Goal: Task Accomplishment & Management: Manage account settings

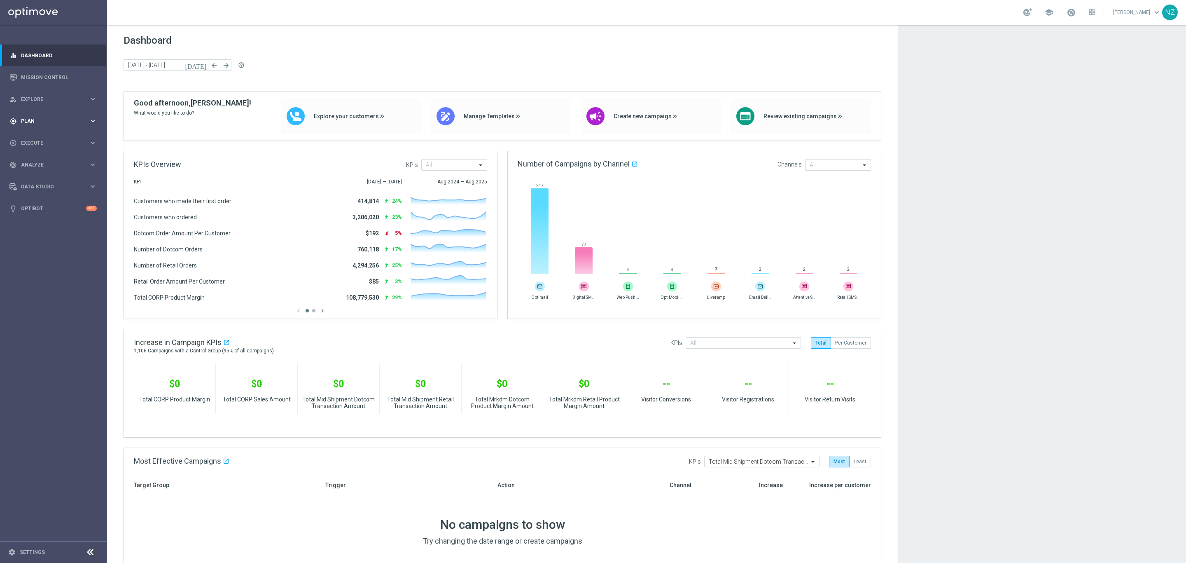
click at [42, 116] on div "gps_fixed Plan keyboard_arrow_right" at bounding box center [53, 121] width 106 height 22
click at [47, 174] on link "Streams" at bounding box center [53, 175] width 64 height 7
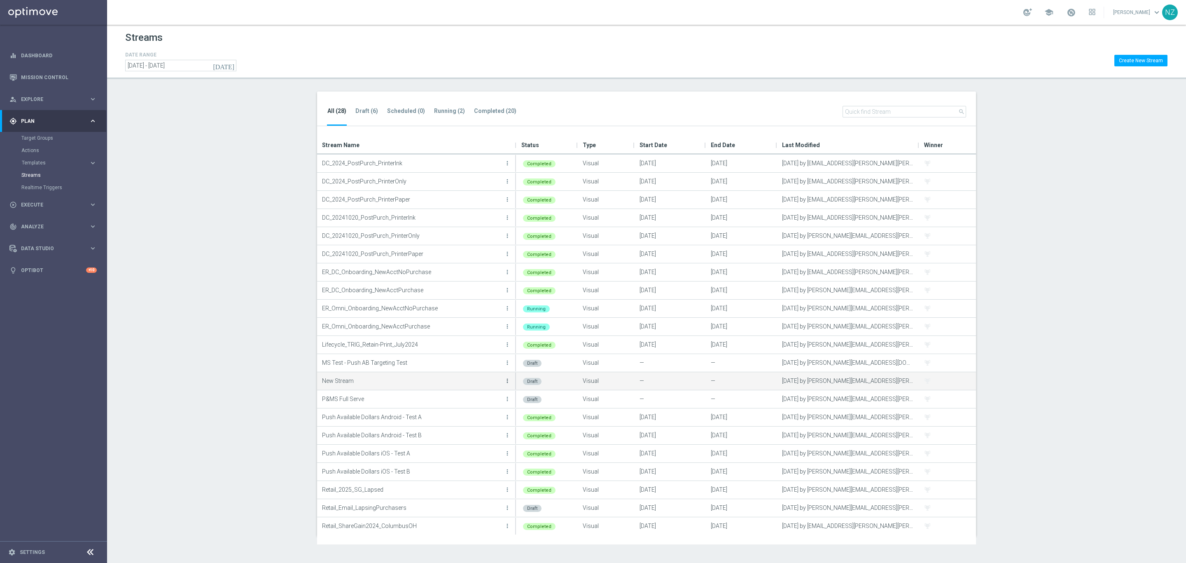
click at [505, 377] on icon "more_vert" at bounding box center [507, 380] width 7 height 7
click at [480, 389] on div "Edit" at bounding box center [474, 390] width 50 height 6
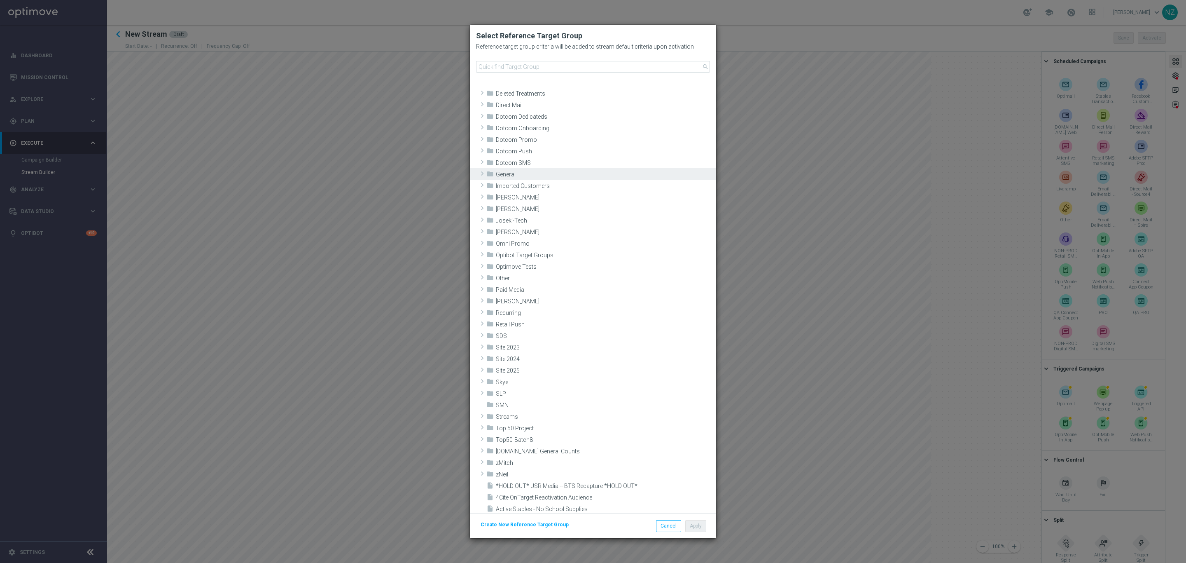
click at [485, 172] on span at bounding box center [482, 173] width 8 height 10
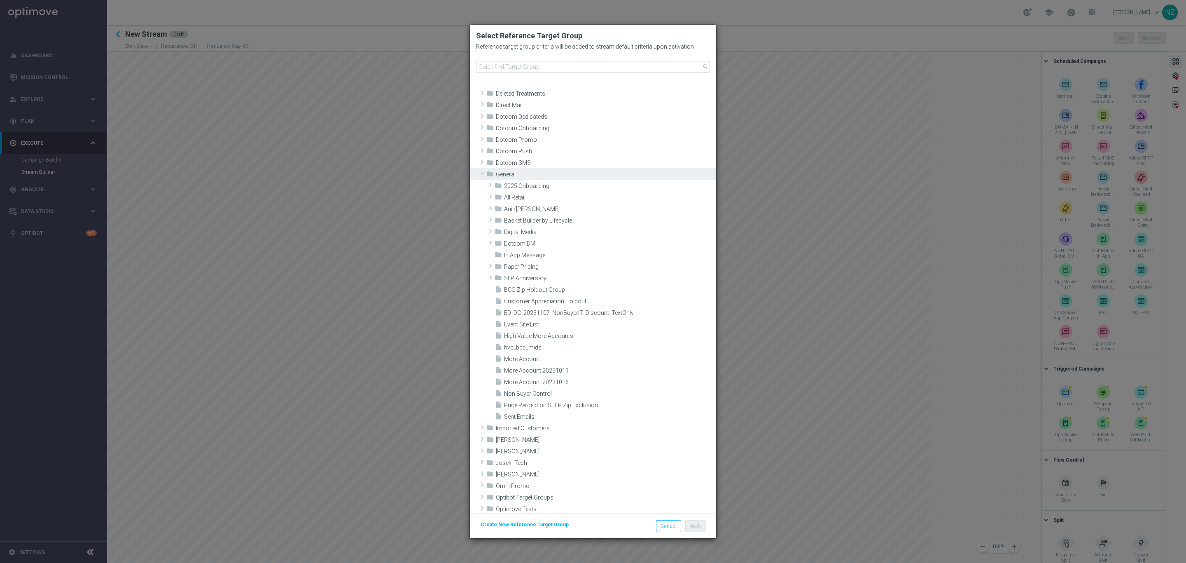
click at [483, 172] on span at bounding box center [482, 173] width 10 height 8
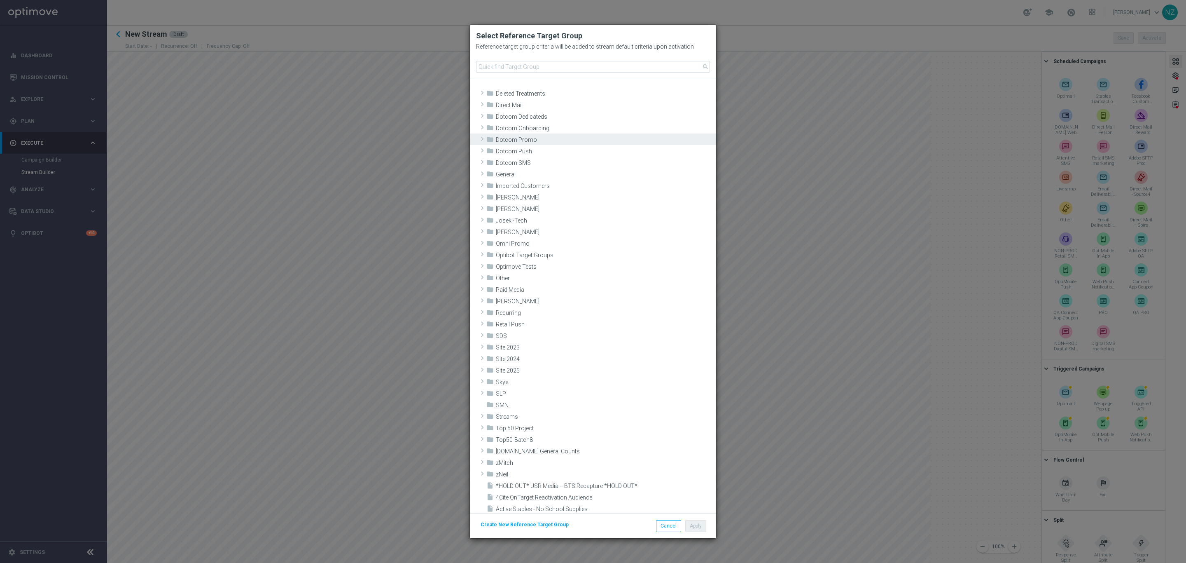
click at [481, 137] on span at bounding box center [482, 139] width 8 height 10
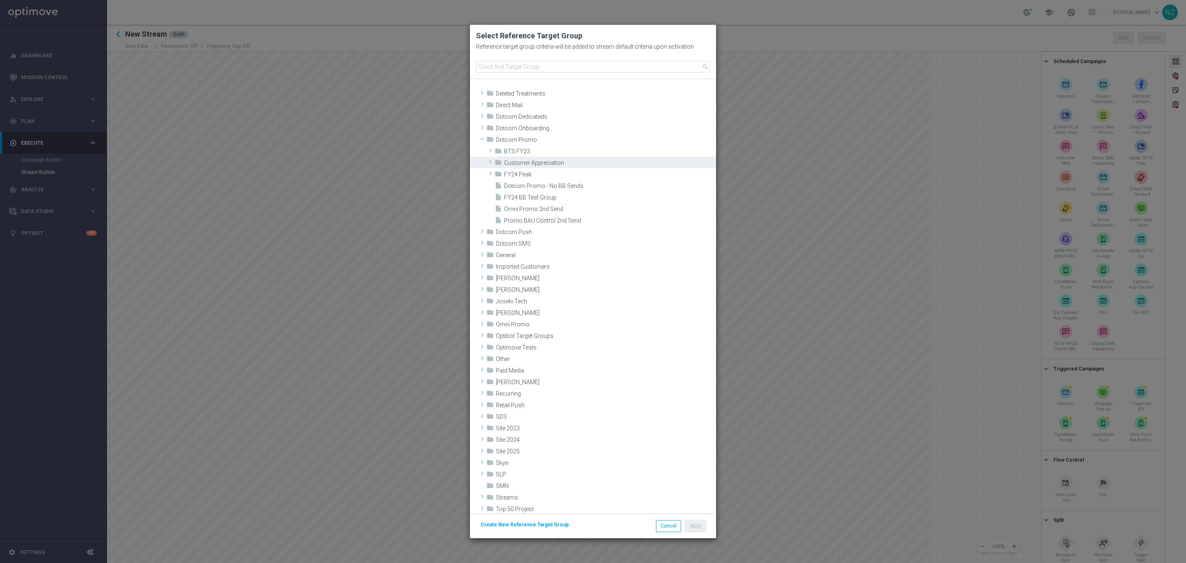
click at [529, 164] on span "Customer Appreciation" at bounding box center [609, 162] width 210 height 7
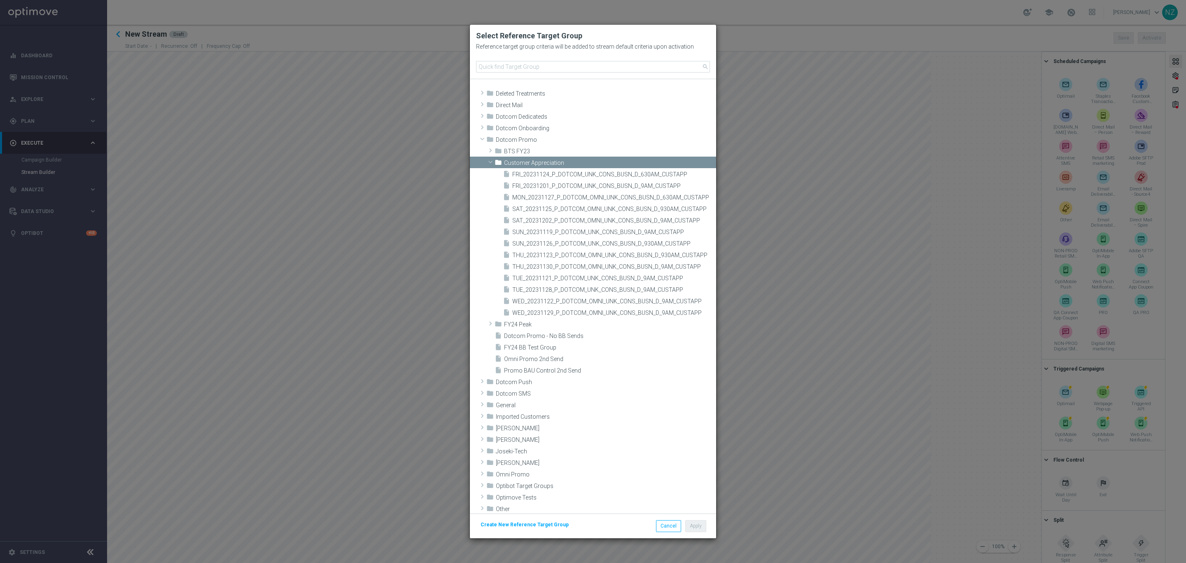
click at [529, 164] on span "Customer Appreciation" at bounding box center [609, 162] width 210 height 7
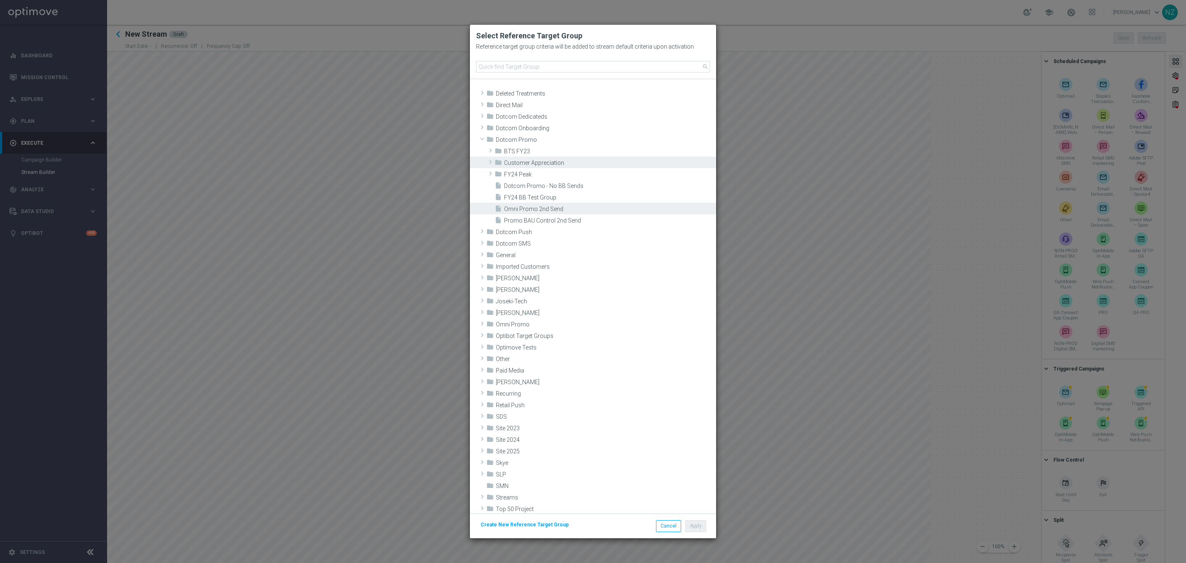
click at [557, 206] on span "Omni Promo 2nd Send" at bounding box center [609, 209] width 210 height 7
click at [522, 524] on span "Create New Reference Target Group" at bounding box center [525, 525] width 88 height 6
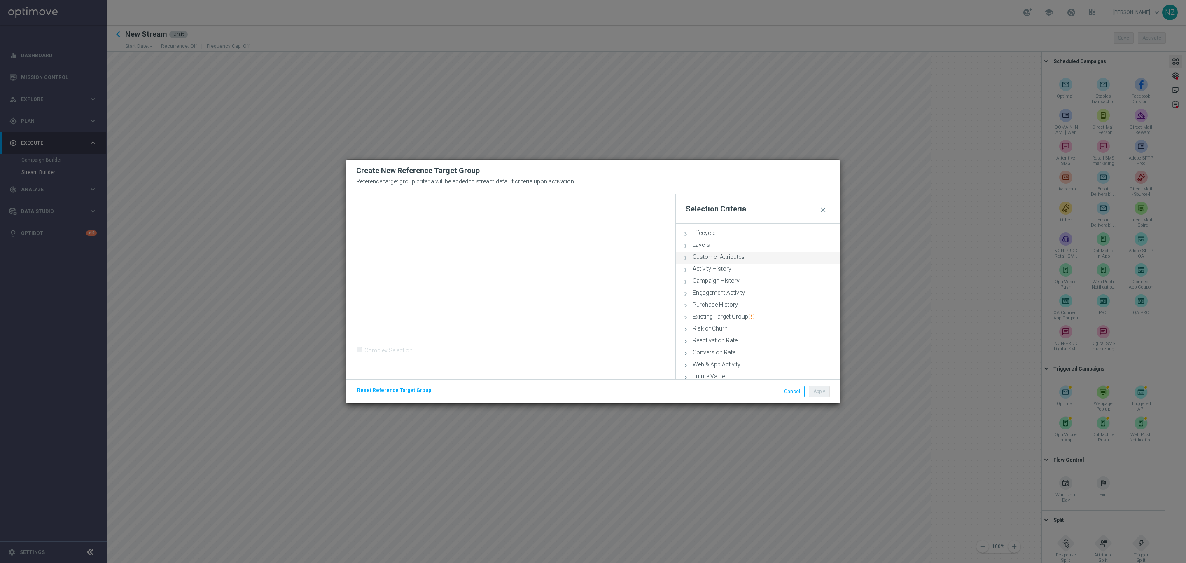
click at [731, 260] on div "Customer Attributes done" at bounding box center [758, 258] width 164 height 12
click at [753, 282] on span at bounding box center [783, 280] width 88 height 11
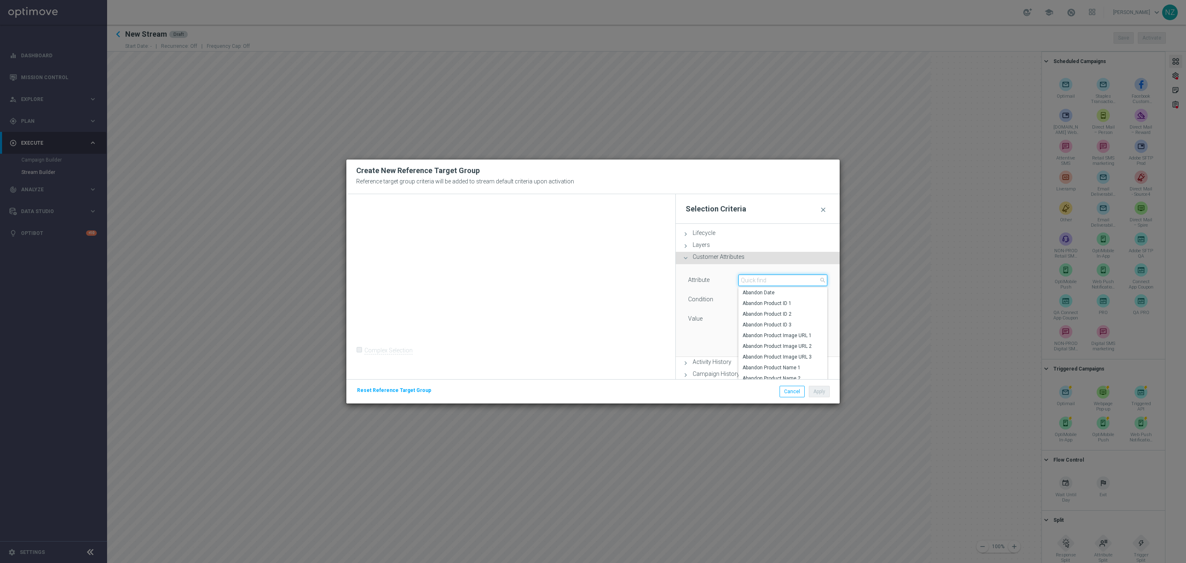
click at [753, 282] on input "search" at bounding box center [783, 280] width 89 height 12
click at [761, 279] on input "search" at bounding box center [783, 280] width 89 height 12
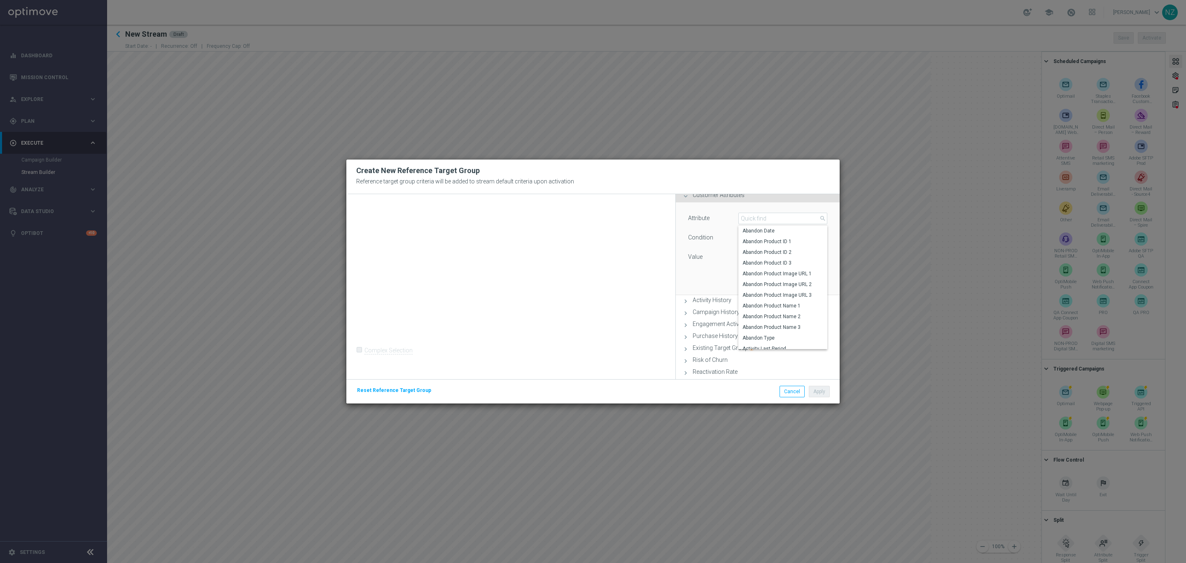
click at [709, 287] on div "Attribute Select arrow_drop_down search Abandon Date Abandon Product ID 1 Aband…" at bounding box center [758, 248] width 152 height 92
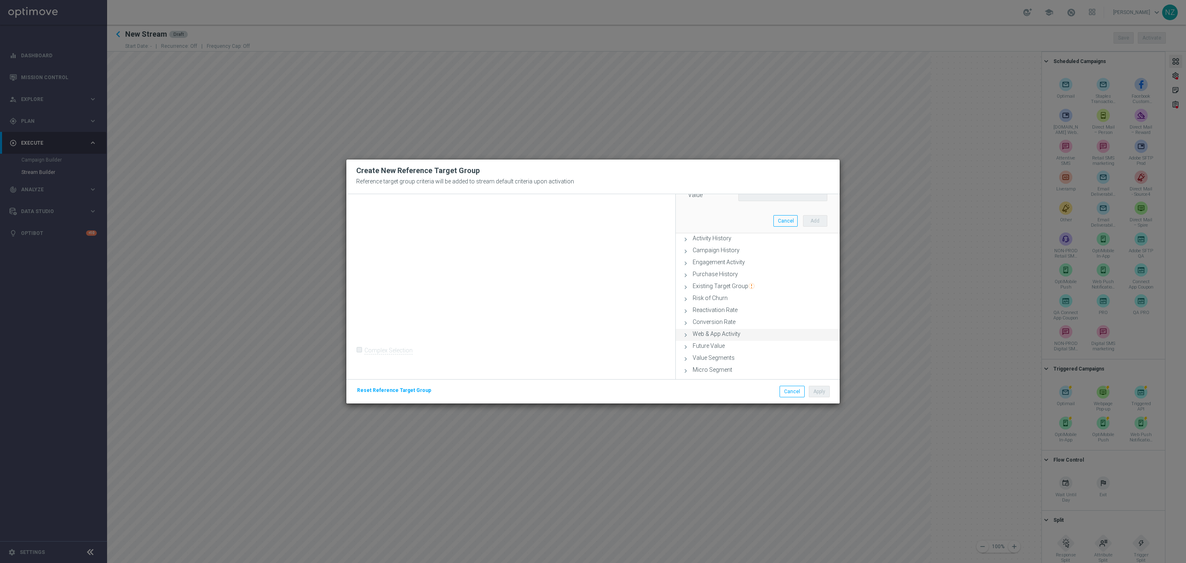
click at [720, 334] on span "Web & App Activity" at bounding box center [717, 333] width 48 height 7
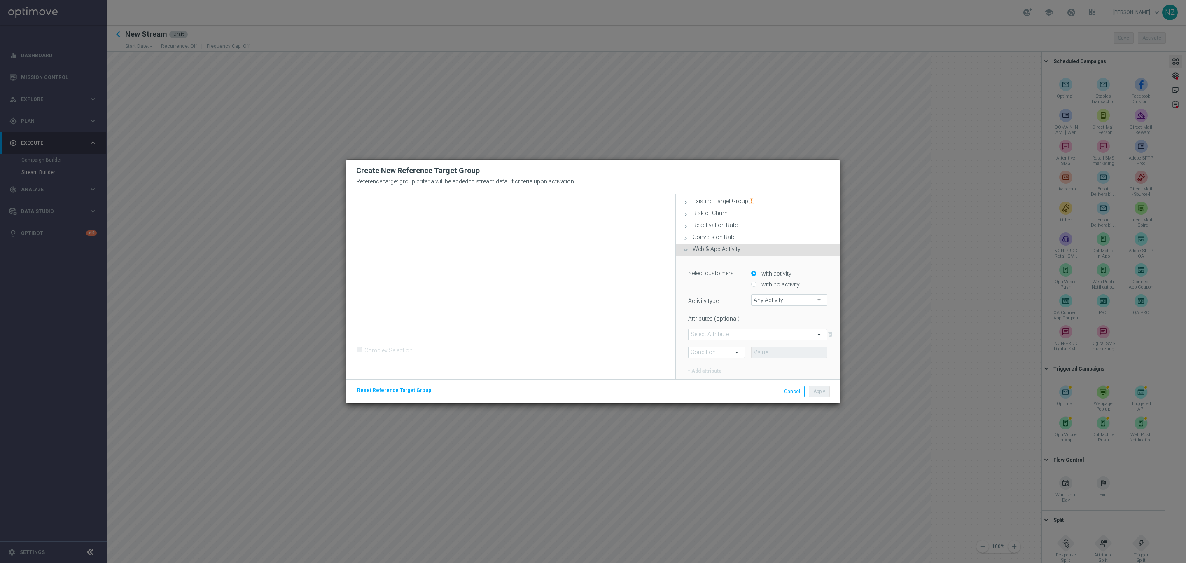
scroll to position [136, 0]
click at [733, 313] on span at bounding box center [758, 313] width 138 height 11
click at [739, 298] on label "Attributes (optional)" at bounding box center [713, 296] width 63 height 10
click at [760, 280] on span "Any Activity" at bounding box center [789, 279] width 75 height 11
click at [768, 299] on span "Page Visits" at bounding box center [790, 302] width 68 height 7
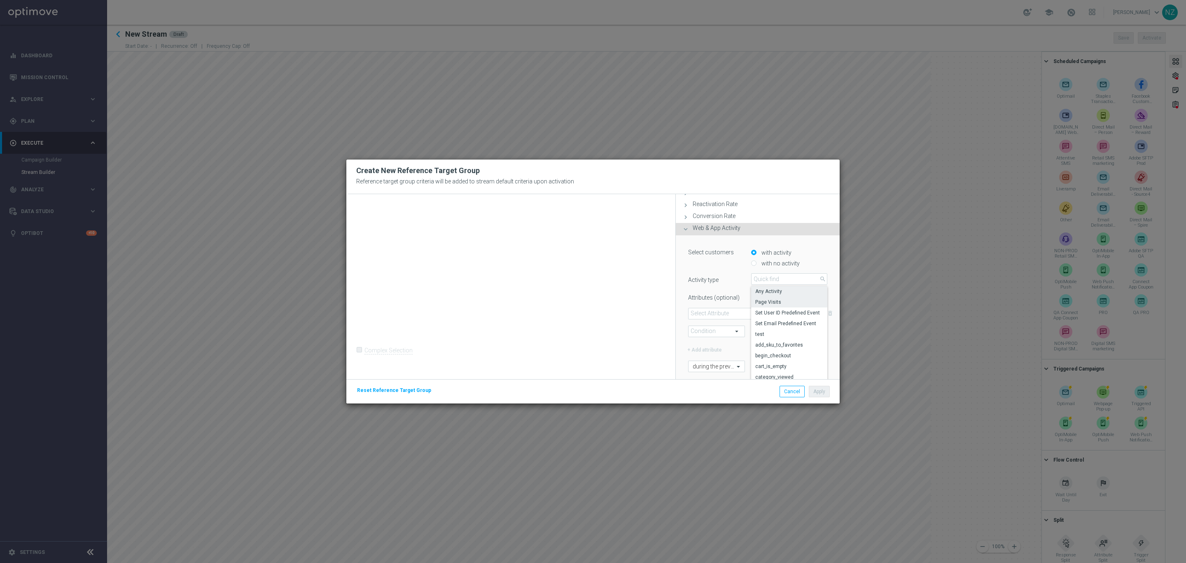
type input "Page Visits"
click at [730, 314] on span at bounding box center [758, 313] width 138 height 11
click at [725, 290] on div "Select customers with activity with no activity Activity type Page Visits Page …" at bounding box center [757, 309] width 139 height 126
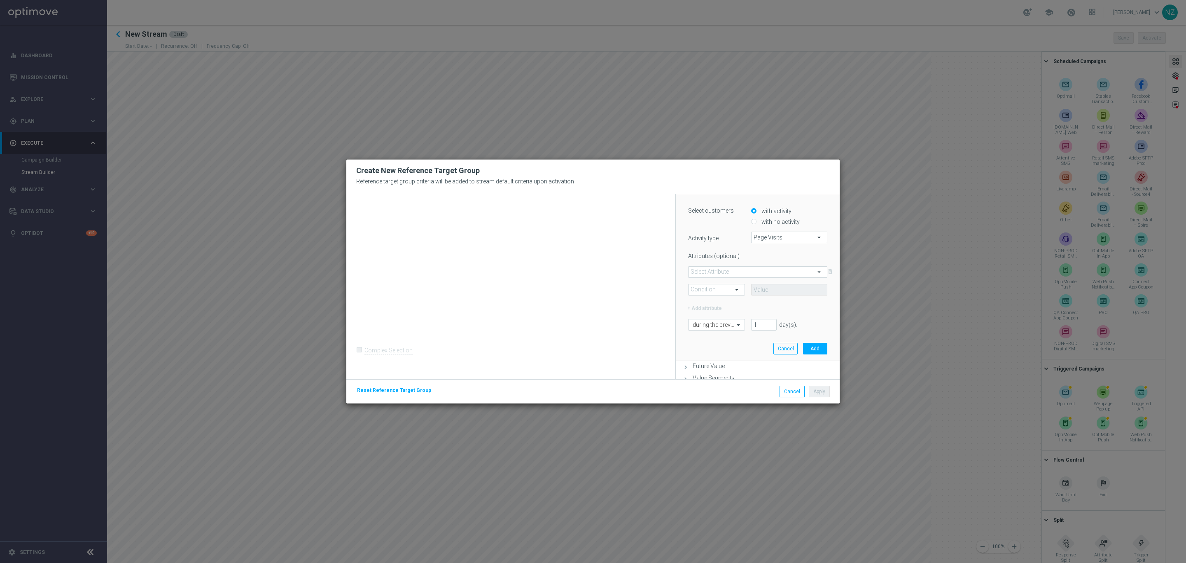
scroll to position [198, 0]
drag, startPoint x: 757, startPoint y: 305, endPoint x: 740, endPoint y: 302, distance: 16.8
click at [740, 302] on div "during the previous 1 day(s). Enter a number between 1 and 730" at bounding box center [758, 305] width 152 height 12
type input "365"
click at [803, 328] on button "Add" at bounding box center [815, 329] width 24 height 12
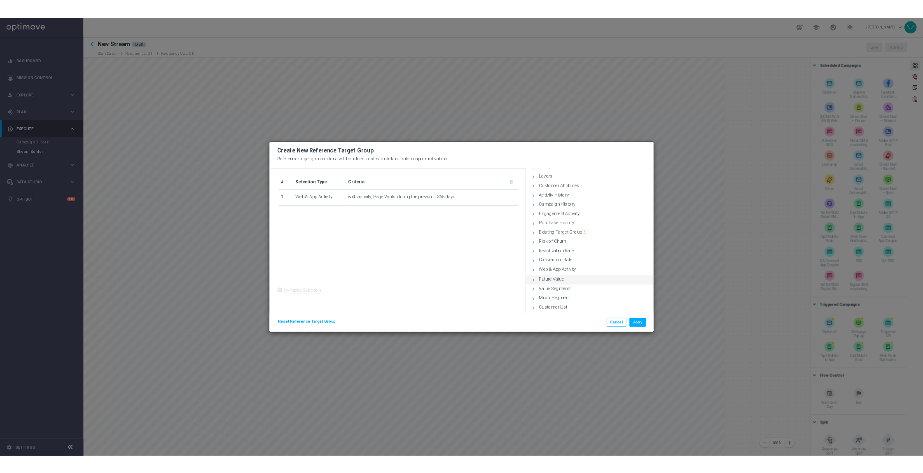
scroll to position [41, 0]
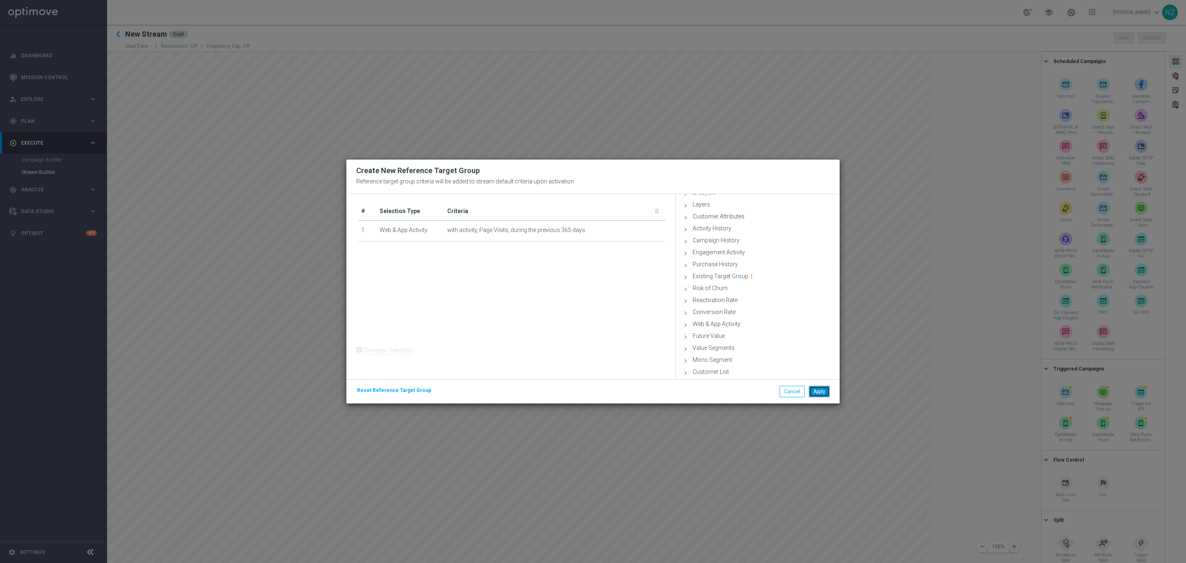
click at [822, 392] on button "Apply" at bounding box center [819, 392] width 21 height 12
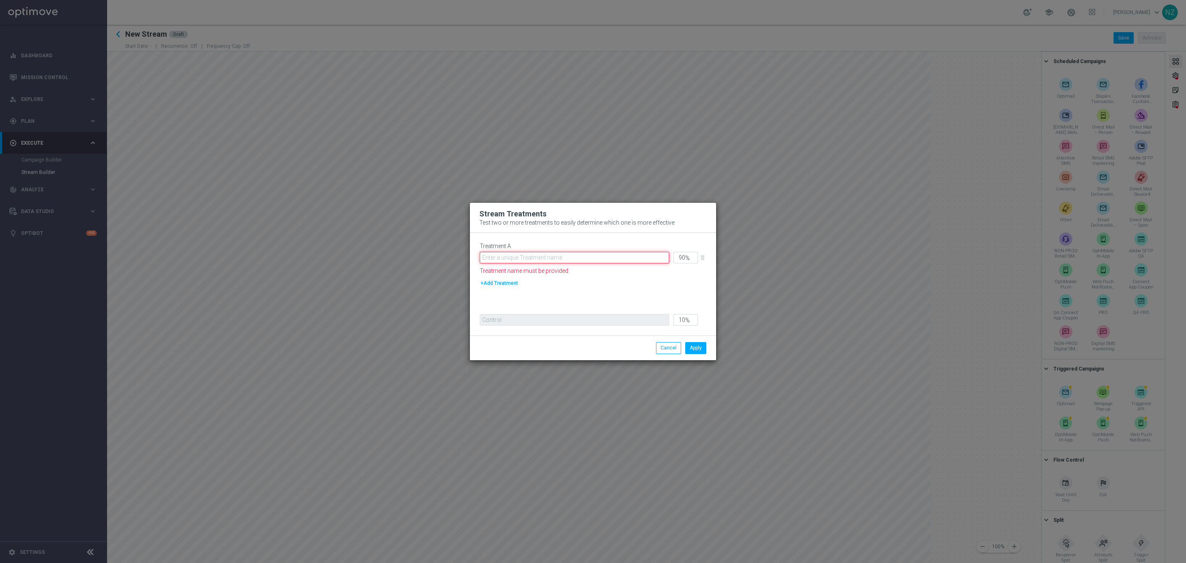
click at [546, 252] on input "text" at bounding box center [575, 258] width 190 height 12
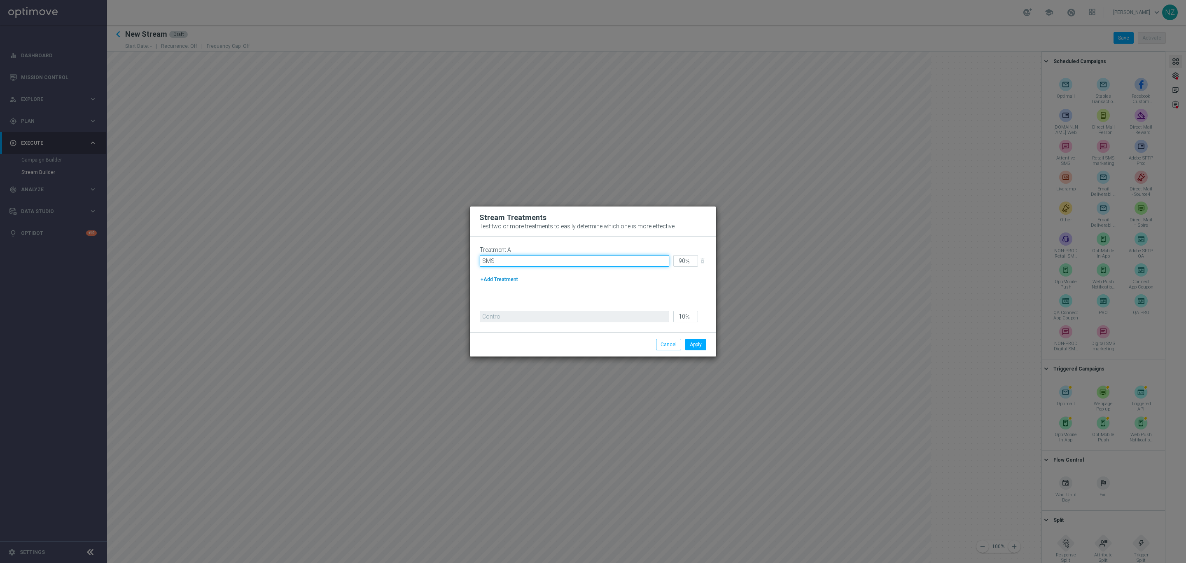
type input "SMS"
click at [492, 275] on button "+Add Treatment" at bounding box center [499, 279] width 39 height 9
type input "45"
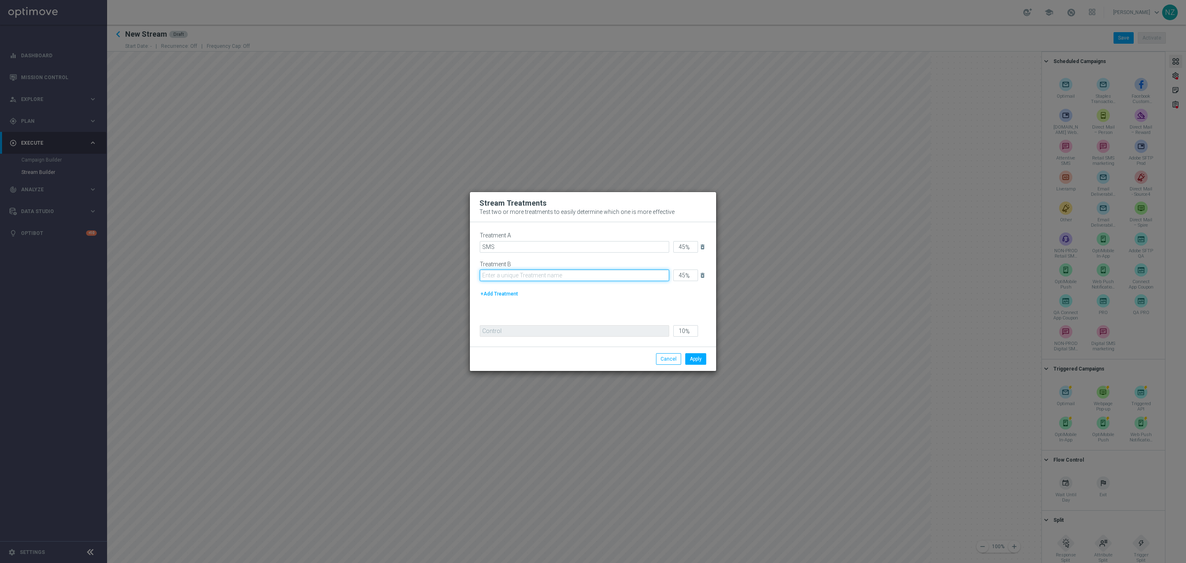
click at [504, 276] on input "text" at bounding box center [575, 275] width 190 height 12
type input "Push"
click at [697, 358] on button "Apply" at bounding box center [696, 359] width 21 height 12
drag, startPoint x: 669, startPoint y: 357, endPoint x: 1047, endPoint y: 303, distance: 381.7
click at [670, 356] on button "Cancel" at bounding box center [668, 359] width 25 height 12
